Goal: Task Accomplishment & Management: Complete application form

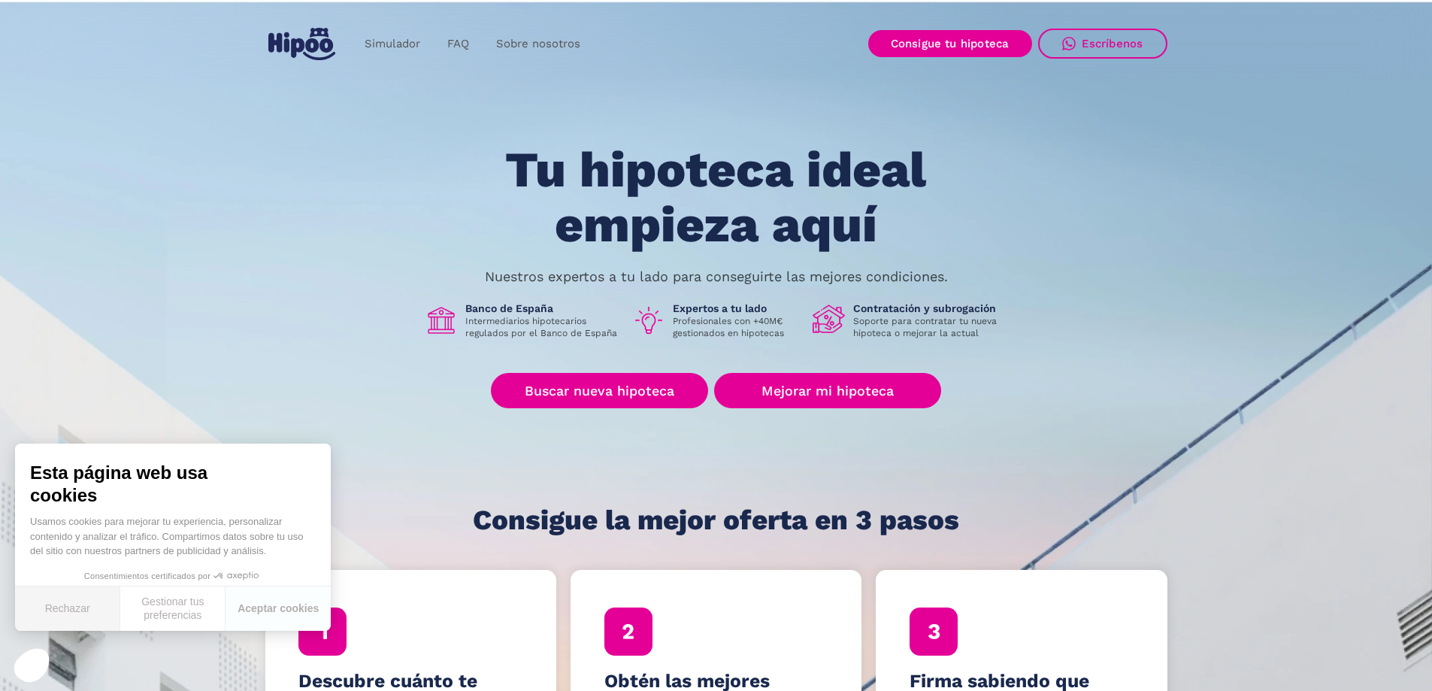
click at [65, 607] on button "Rechazar" at bounding box center [67, 608] width 105 height 44
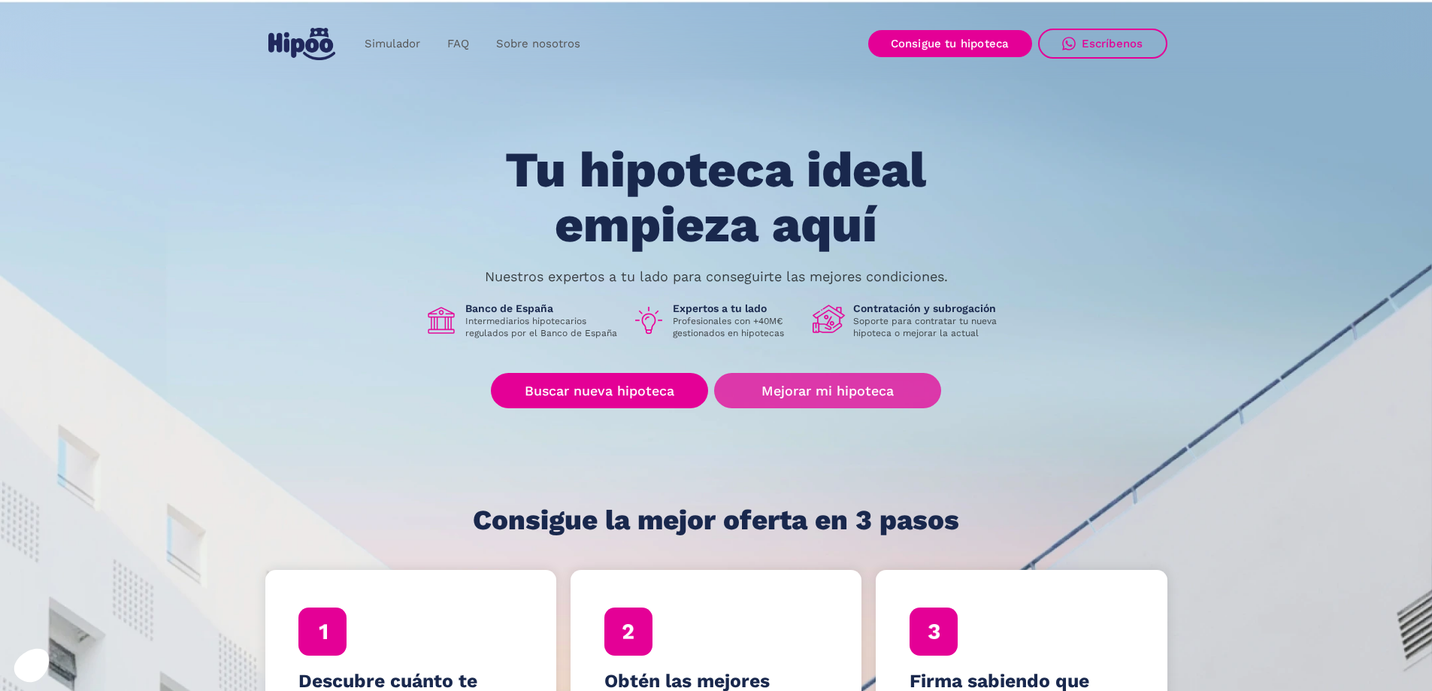
click at [860, 392] on link "Mejorar mi hipoteca" at bounding box center [827, 390] width 226 height 35
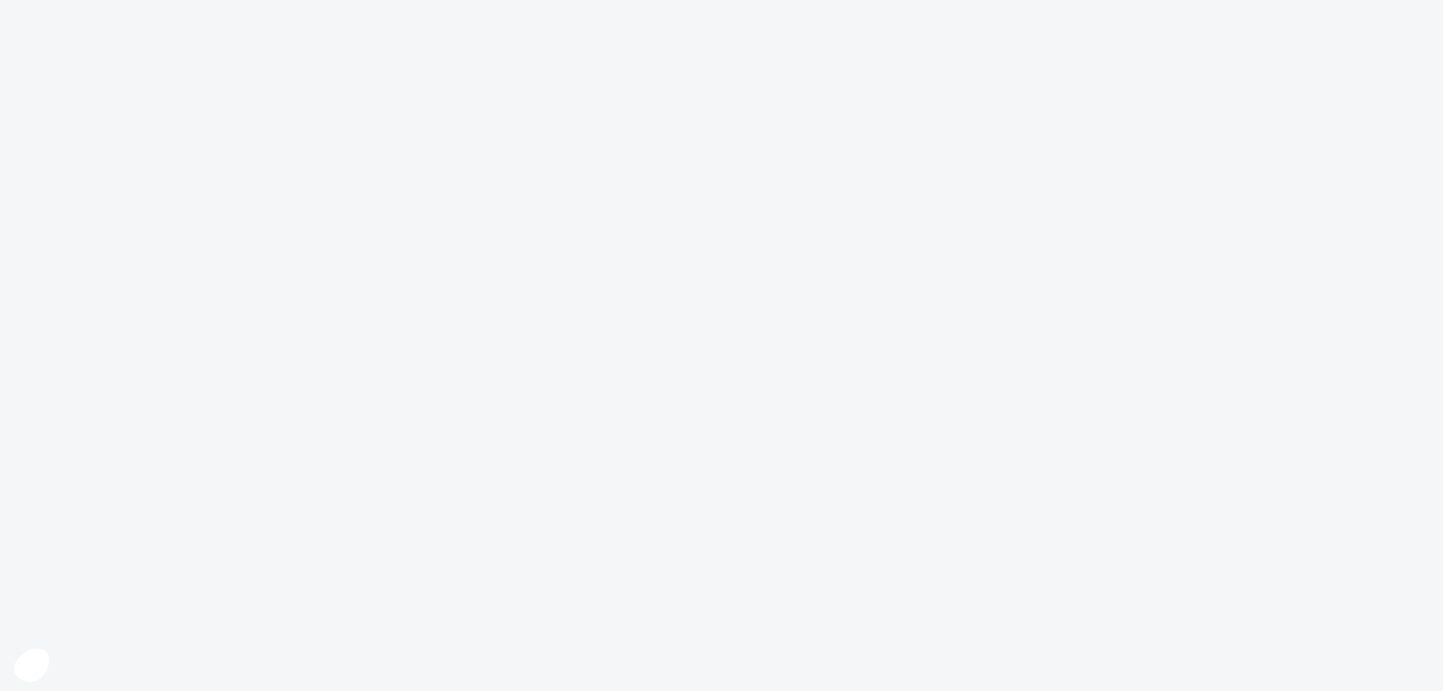
drag, startPoint x: 614, startPoint y: 395, endPoint x: 589, endPoint y: 372, distance: 34.1
click at [612, 393] on body at bounding box center [721, 345] width 1443 height 691
